Goal: Task Accomplishment & Management: Use online tool/utility

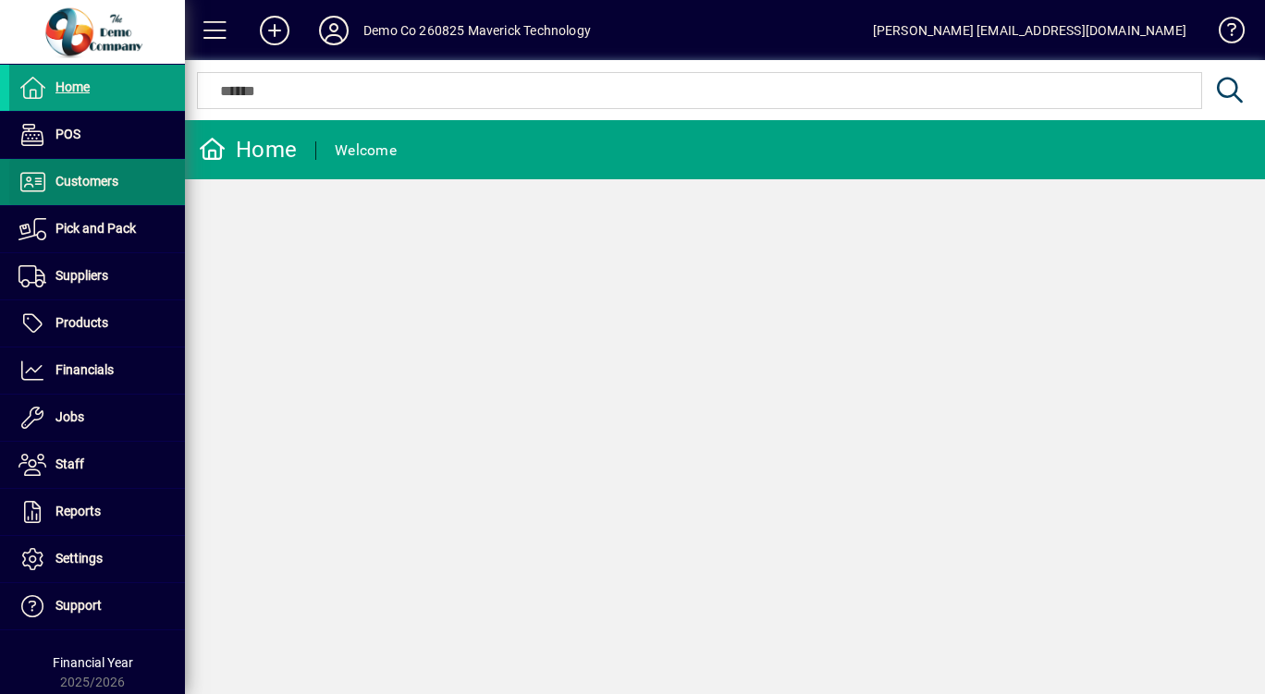
click at [70, 175] on span "Customers" at bounding box center [86, 181] width 63 height 15
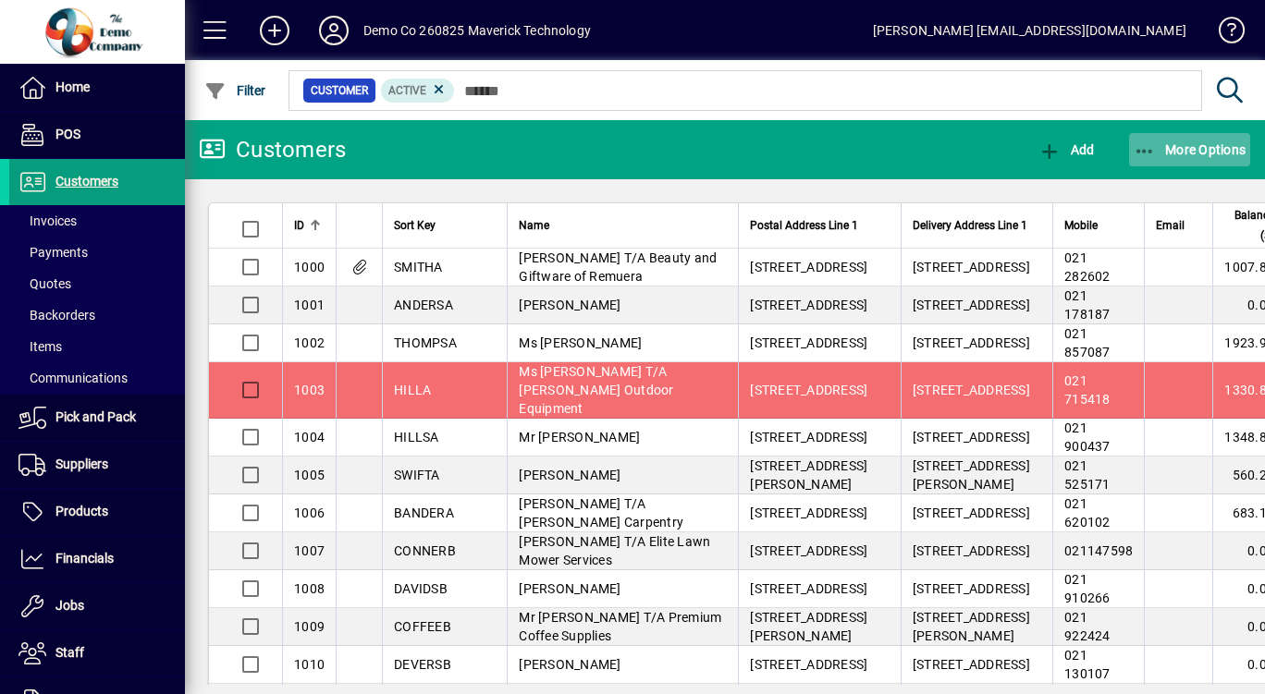
click at [1149, 154] on icon "button" at bounding box center [1145, 151] width 23 height 18
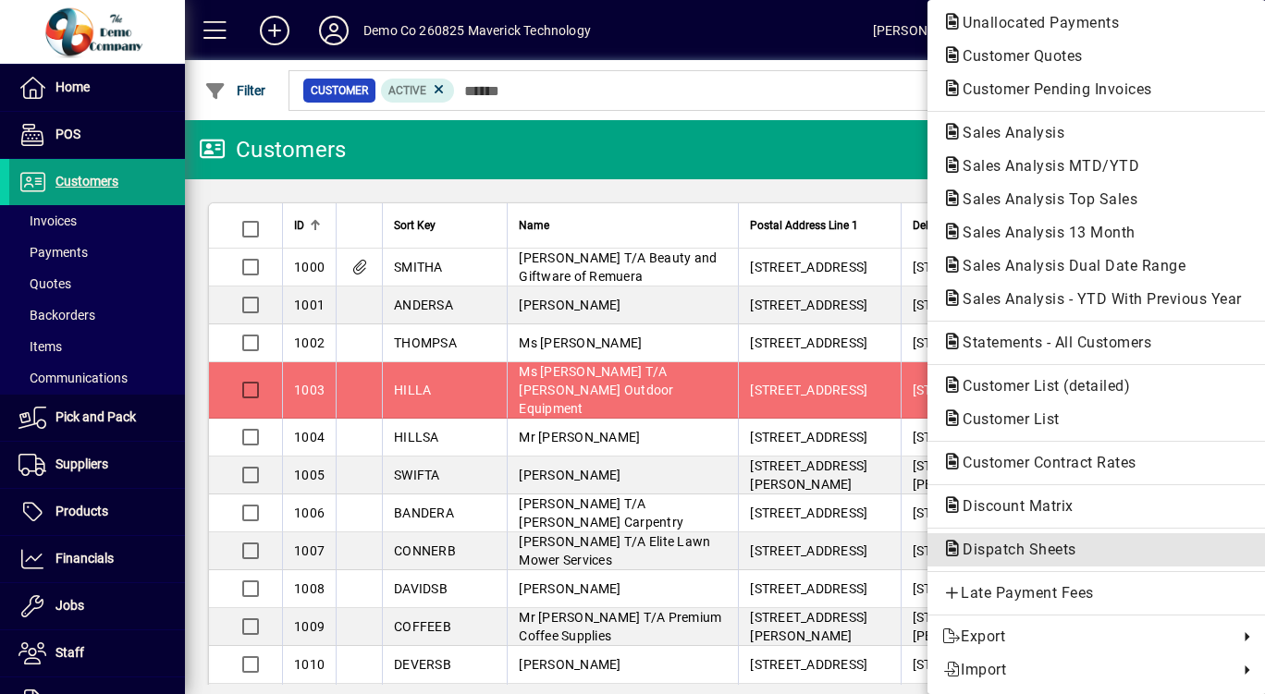
scroll to position [67, 0]
click at [58, 519] on div at bounding box center [632, 347] width 1265 height 694
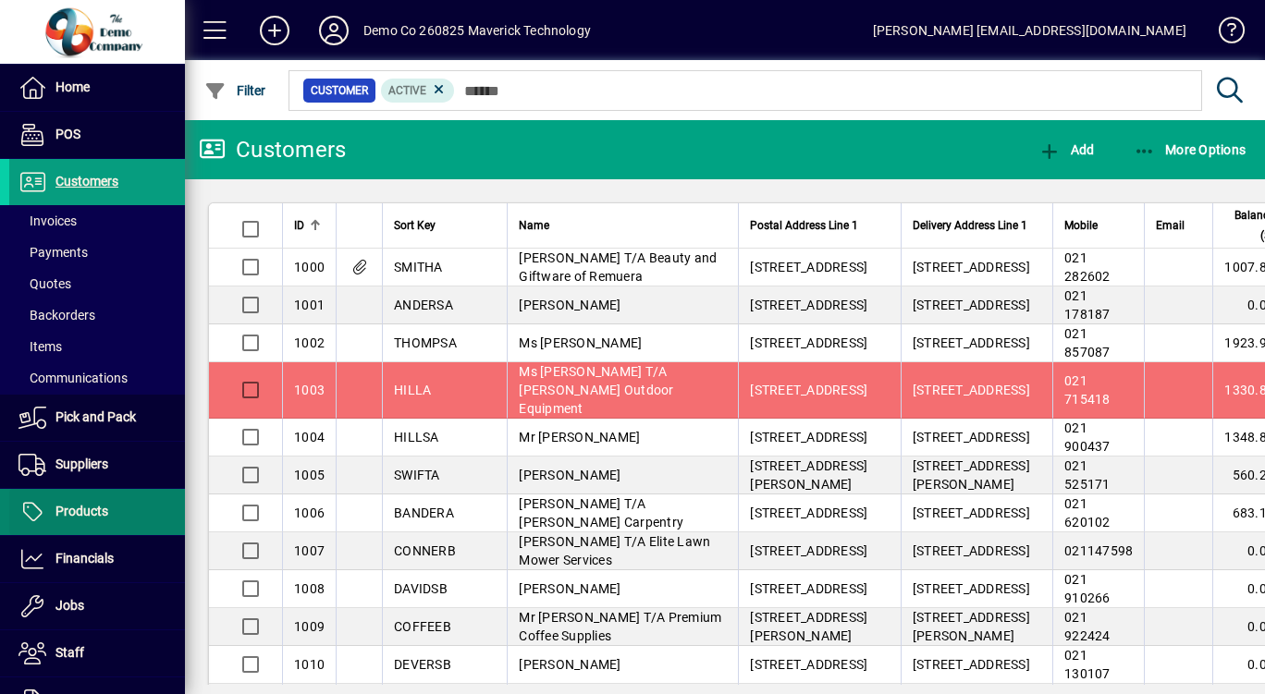
click at [74, 519] on span "Products" at bounding box center [58, 512] width 99 height 22
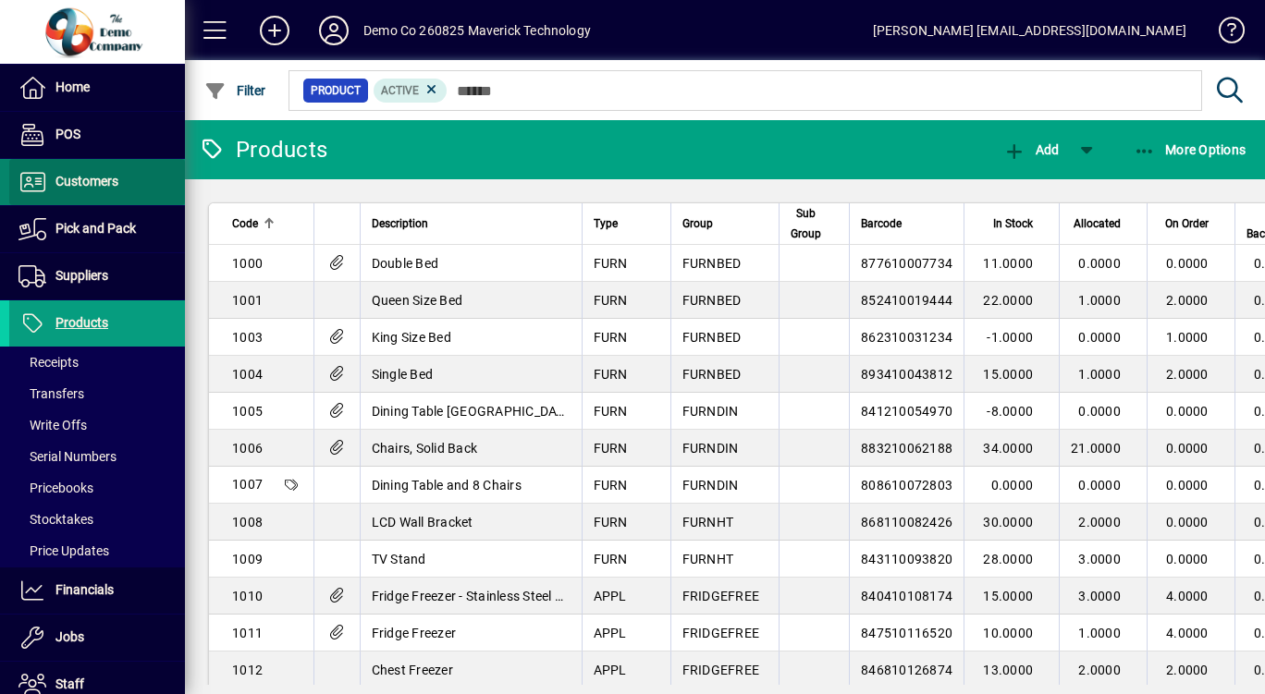
click at [107, 180] on span "Customers" at bounding box center [86, 181] width 63 height 15
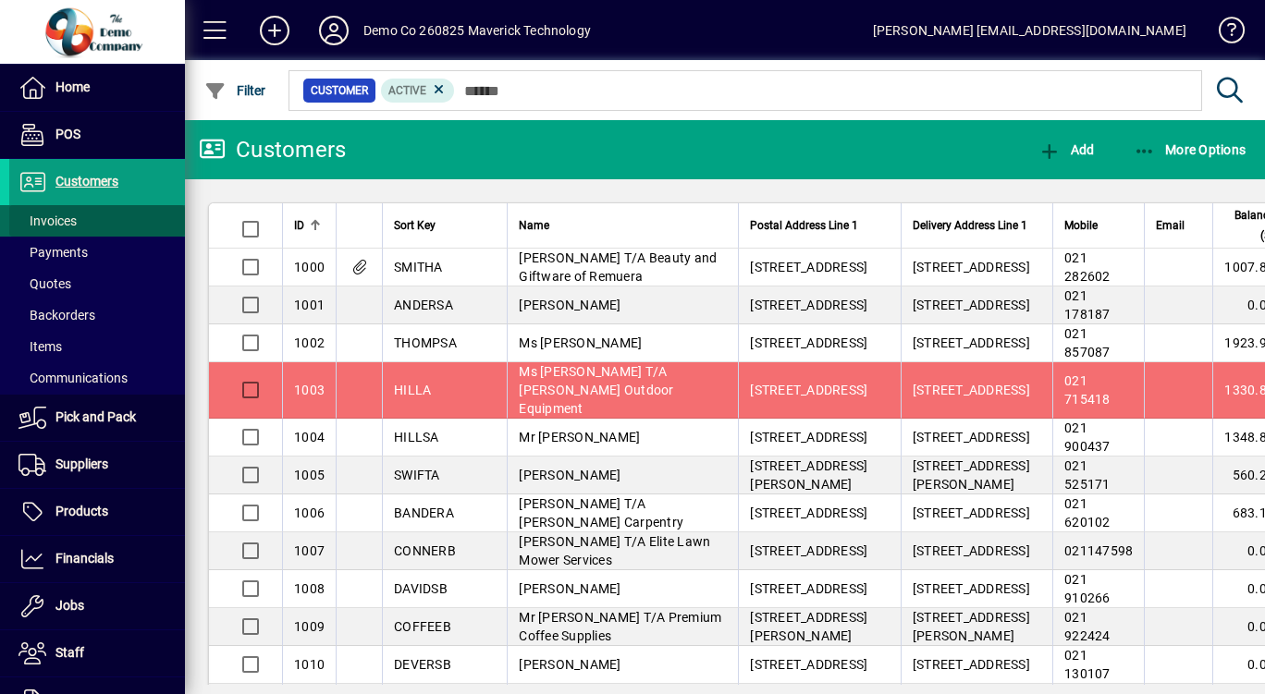
click at [112, 207] on span at bounding box center [97, 221] width 176 height 44
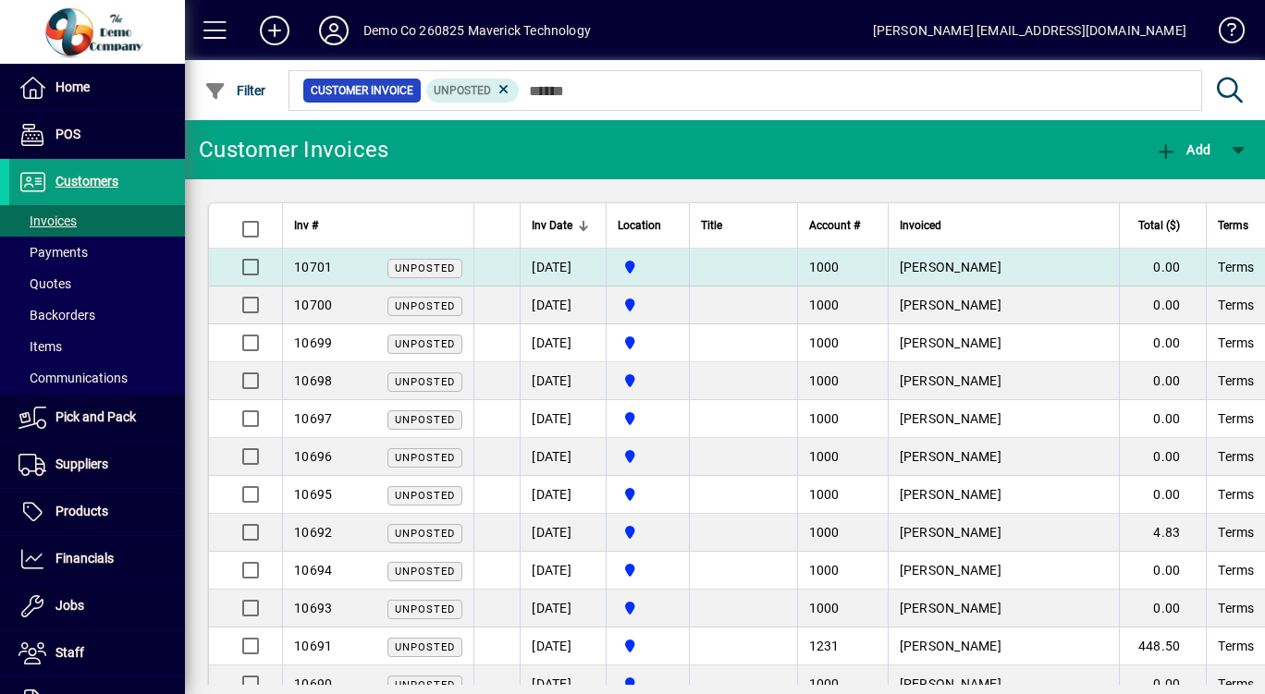
click at [689, 282] on td "[GEOGRAPHIC_DATA]" at bounding box center [647, 268] width 83 height 38
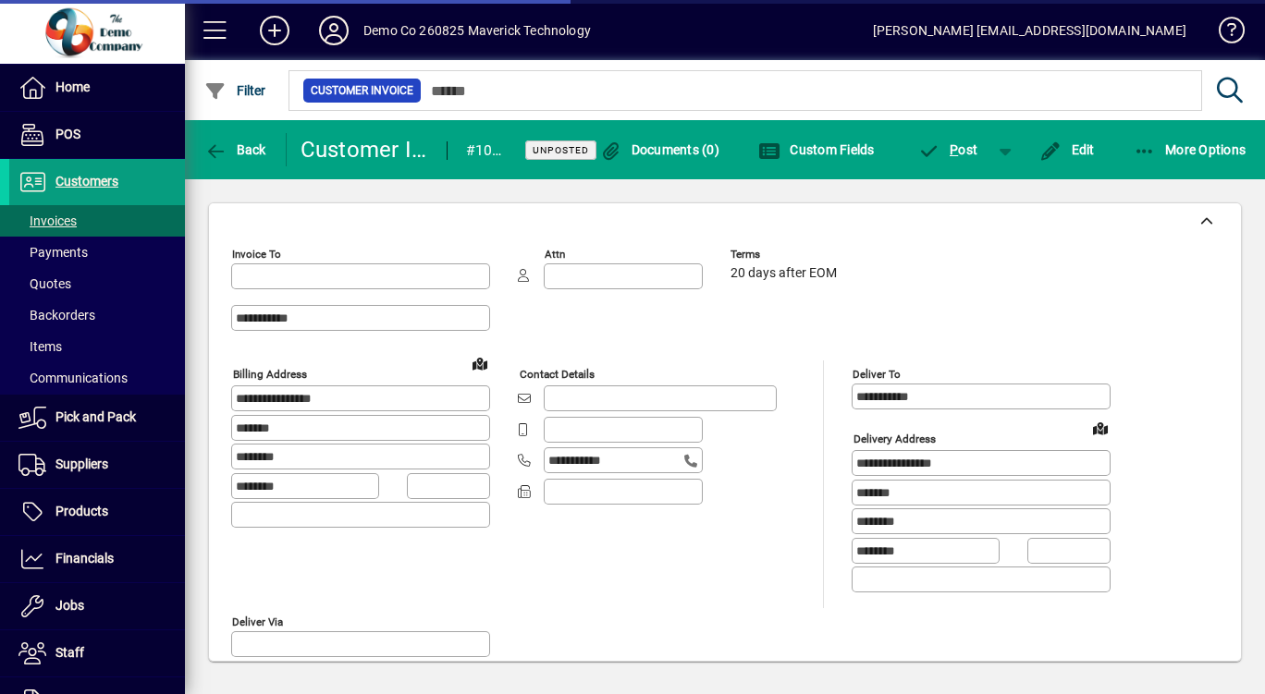
type input "**********"
type input "********"
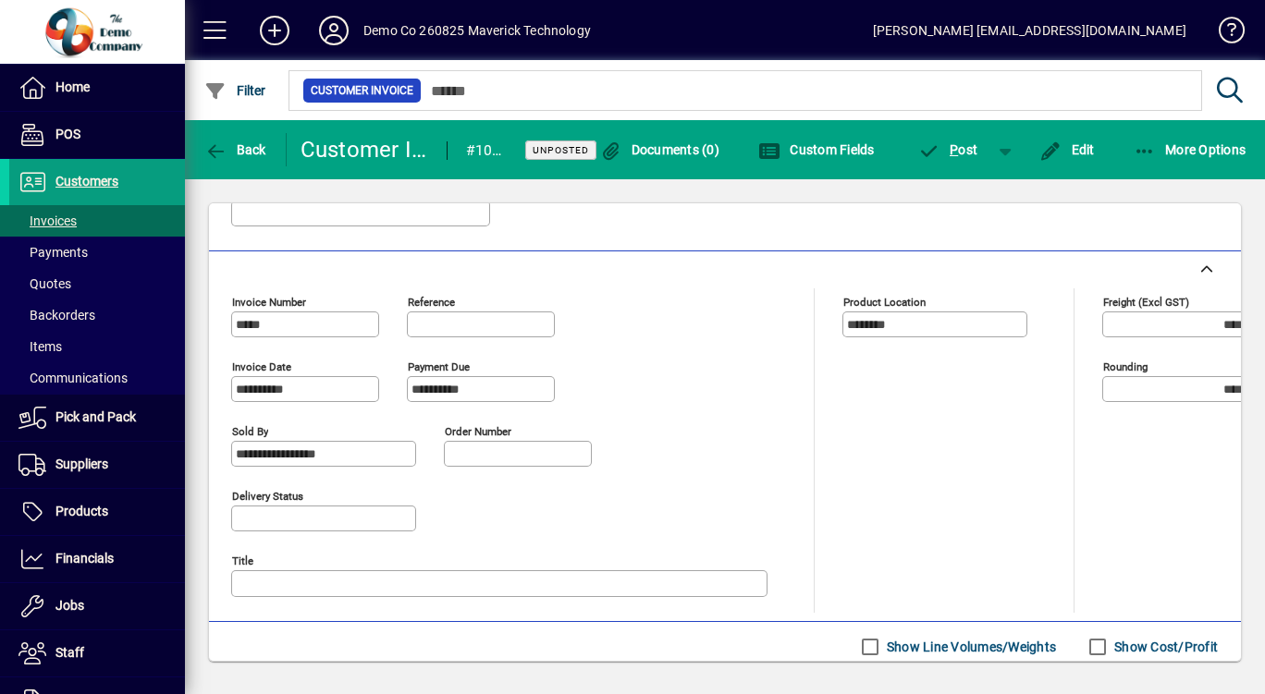
scroll to position [821, 0]
